Goal: Transaction & Acquisition: Purchase product/service

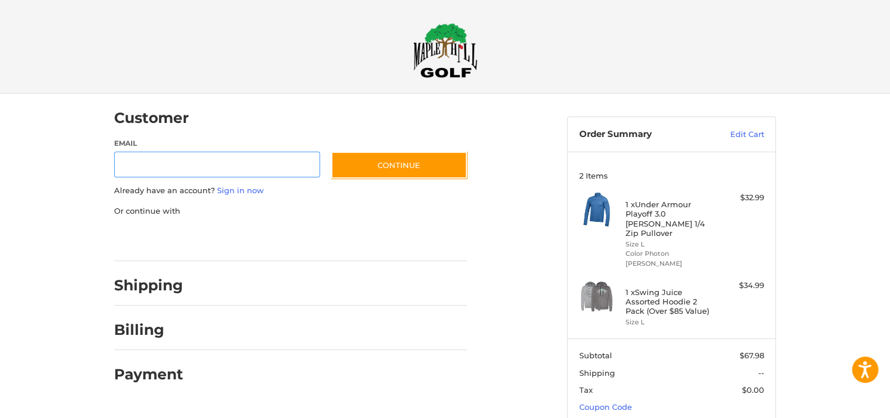
scroll to position [10, 0]
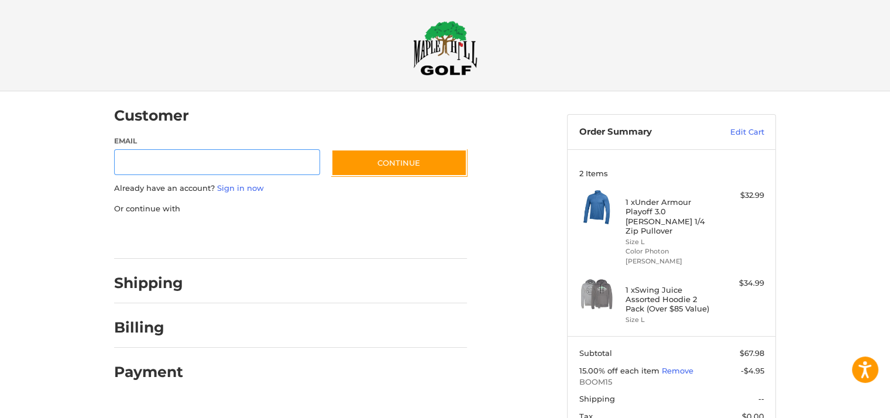
scroll to position [10, 0]
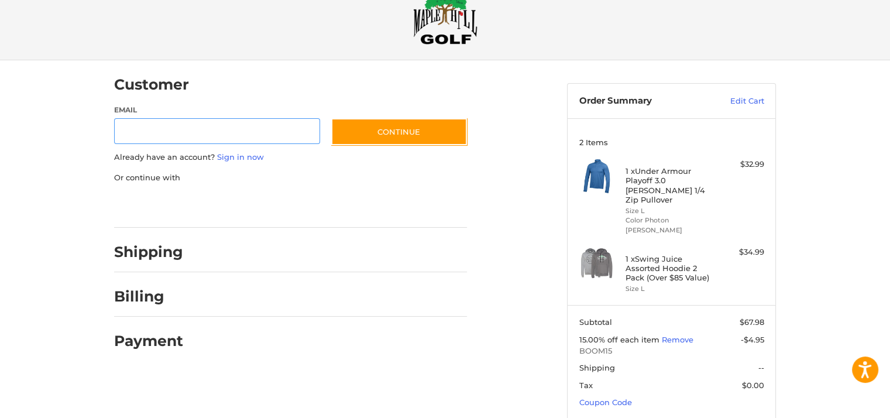
scroll to position [83, 0]
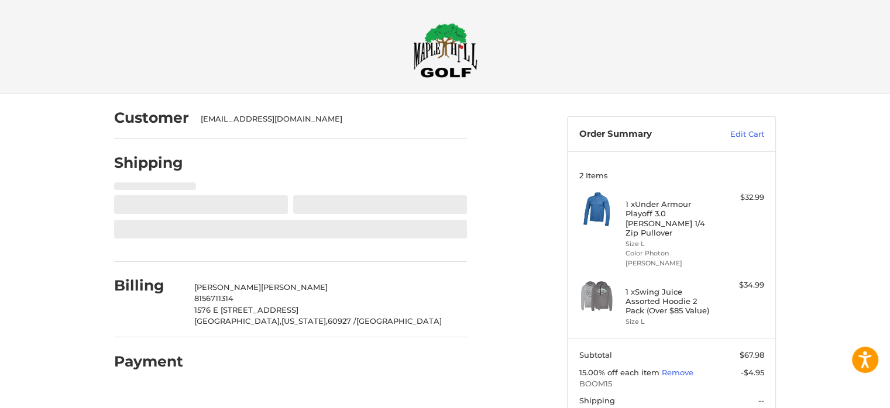
select select "**"
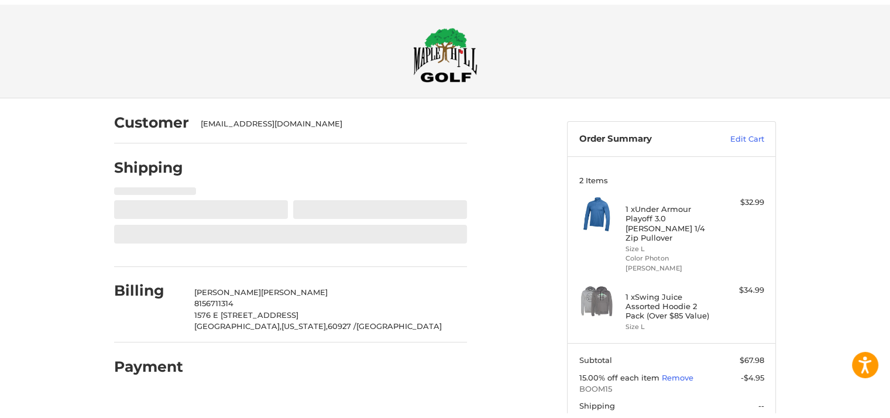
scroll to position [54, 0]
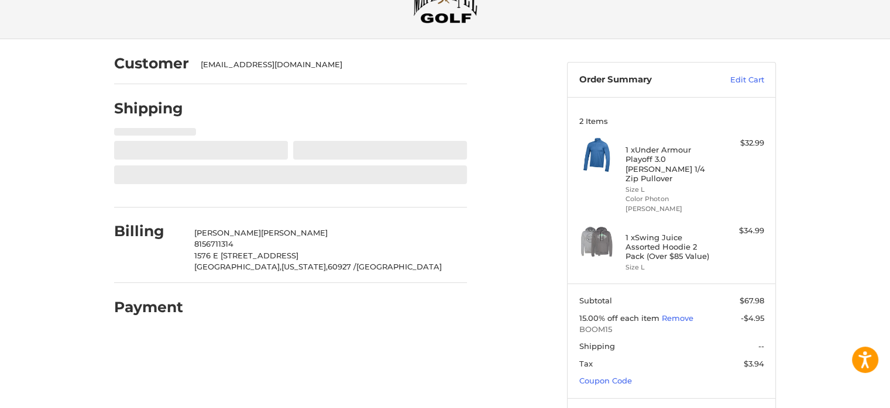
select select "**"
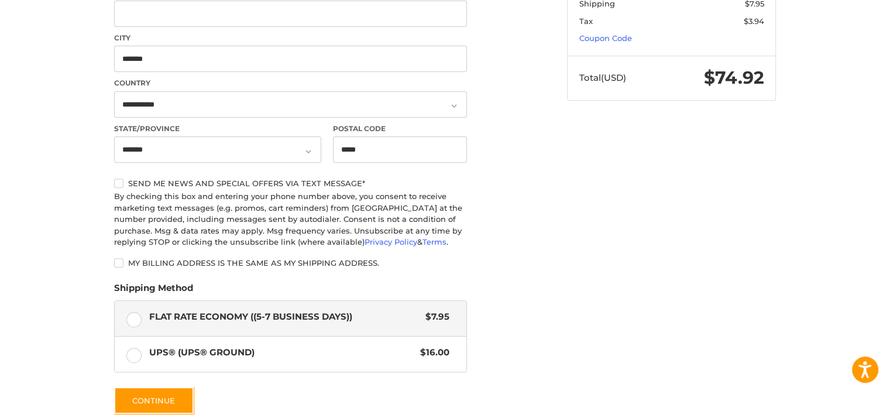
scroll to position [405, 0]
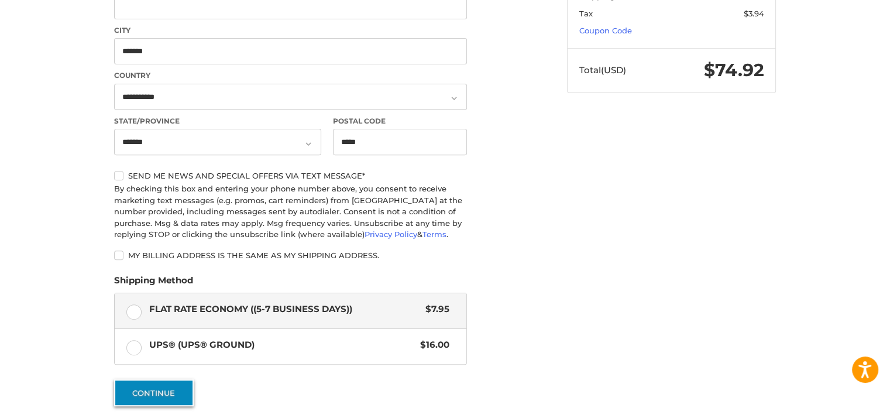
click at [140, 387] on button "Continue" at bounding box center [154, 392] width 80 height 27
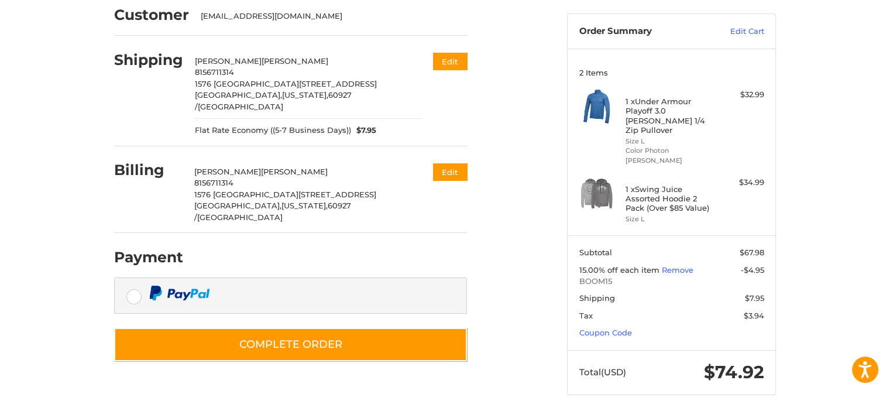
scroll to position [83, 0]
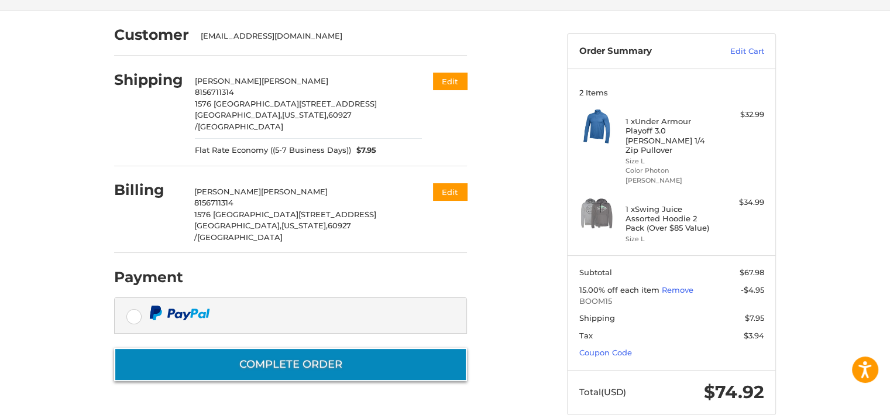
click at [280, 347] on button "Complete order" at bounding box center [290, 363] width 353 height 33
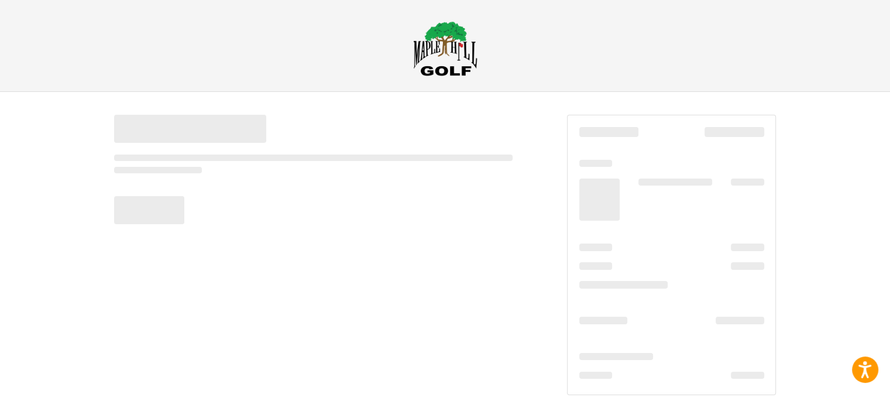
scroll to position [2, 0]
